Goal: Task Accomplishment & Management: Complete application form

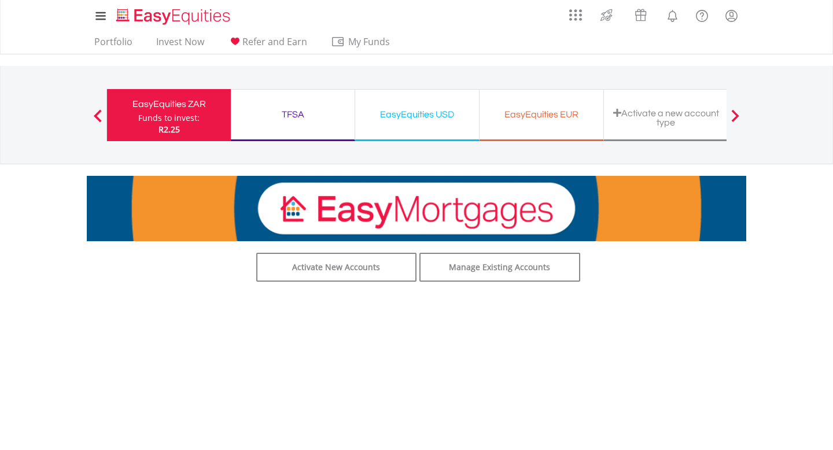
click at [737, 114] on span at bounding box center [735, 115] width 8 height 13
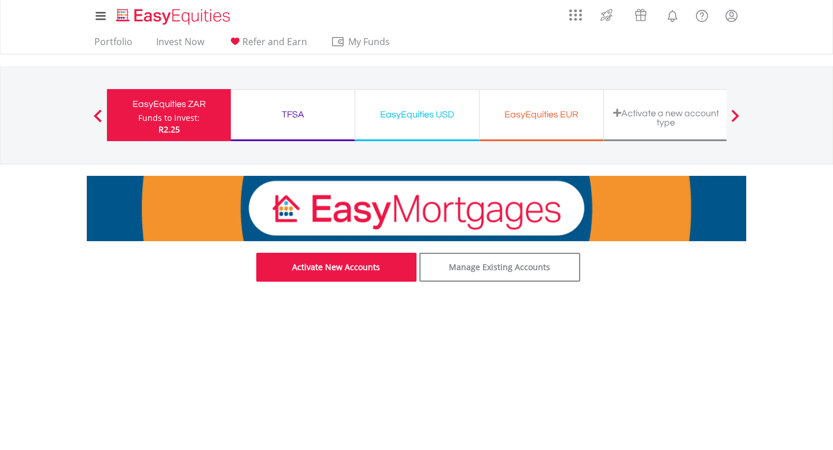
click at [358, 272] on link "Activate New Accounts" at bounding box center [336, 267] width 161 height 29
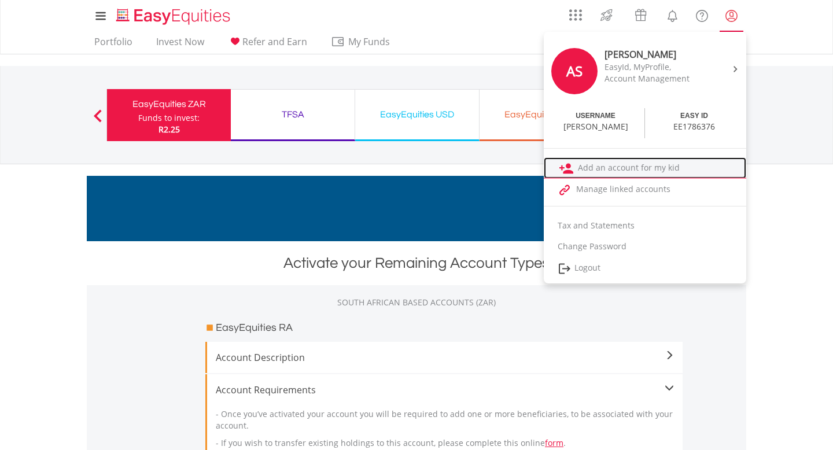
click at [624, 167] on link "Add an account for my kid" at bounding box center [645, 167] width 202 height 21
